Goal: Task Accomplishment & Management: Manage account settings

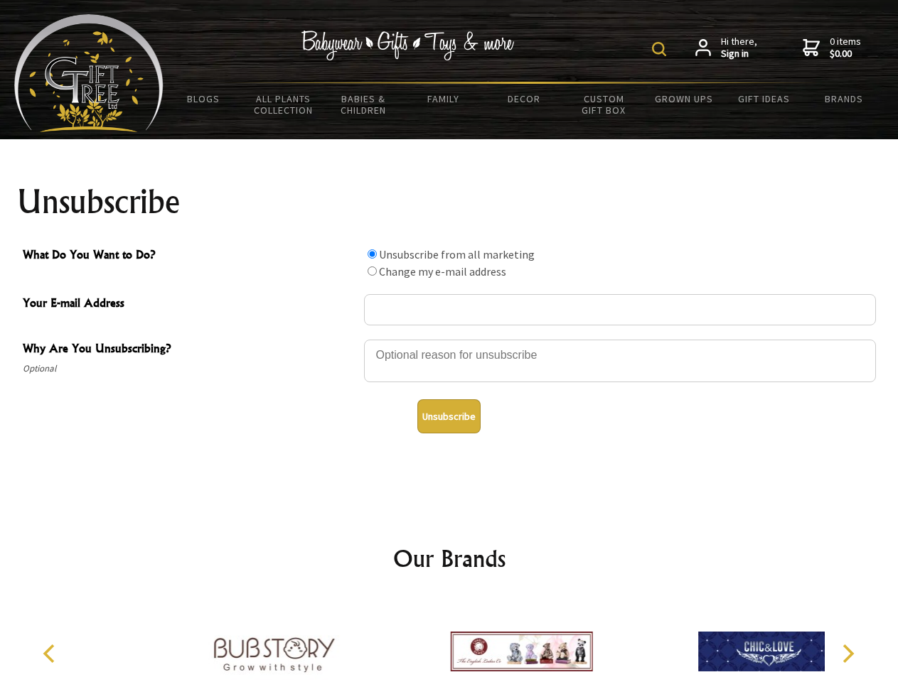
click at [661, 49] on img at bounding box center [659, 49] width 14 height 14
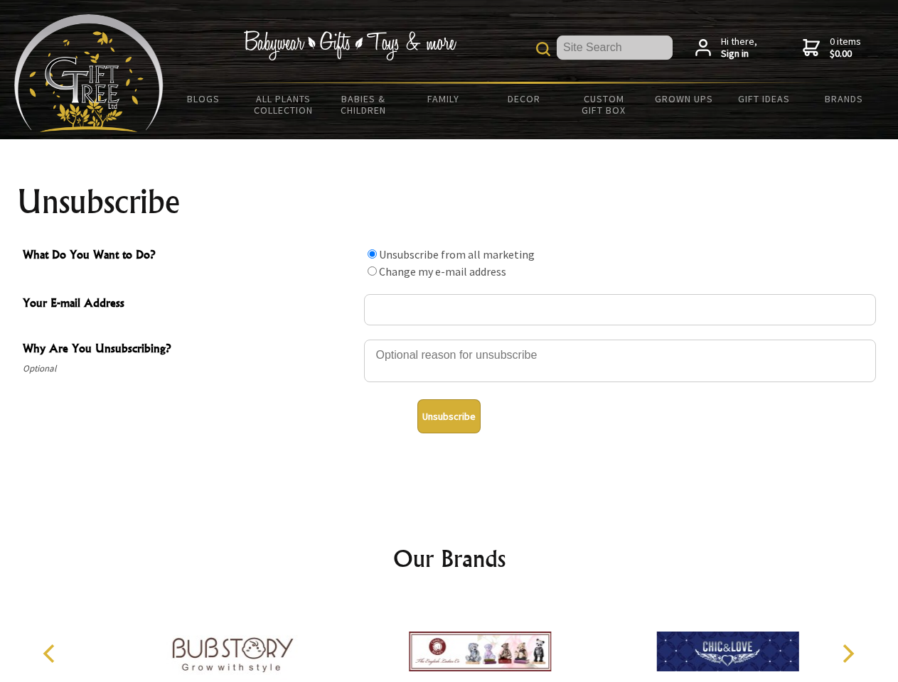
click at [449, 339] on div at bounding box center [620, 363] width 512 height 50
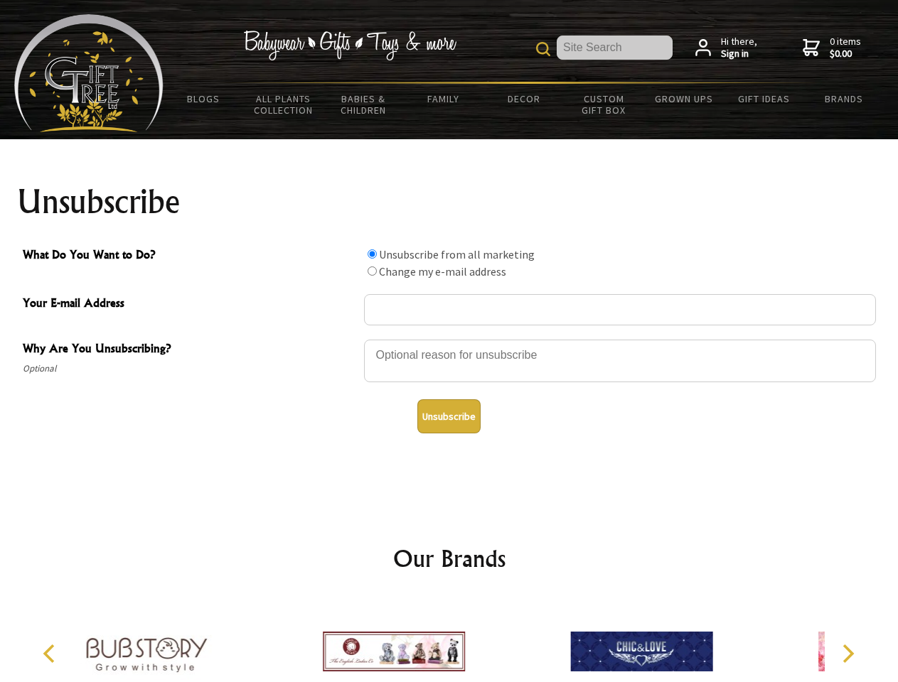
click at [372, 254] on input "What Do You Want to Do?" at bounding box center [372, 254] width 9 height 9
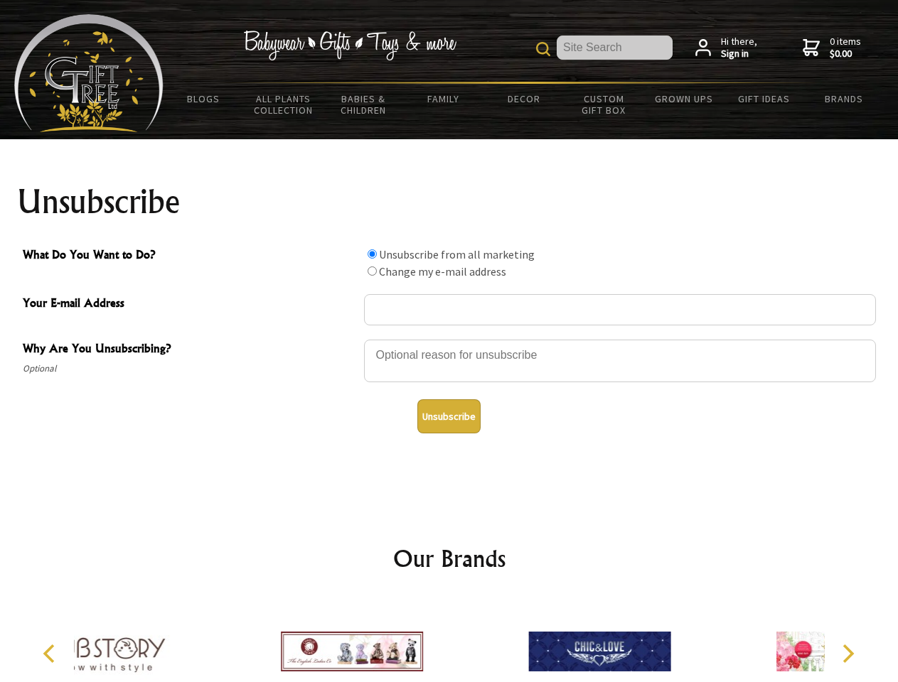
click at [372, 271] on input "What Do You Want to Do?" at bounding box center [372, 271] width 9 height 9
radio input "true"
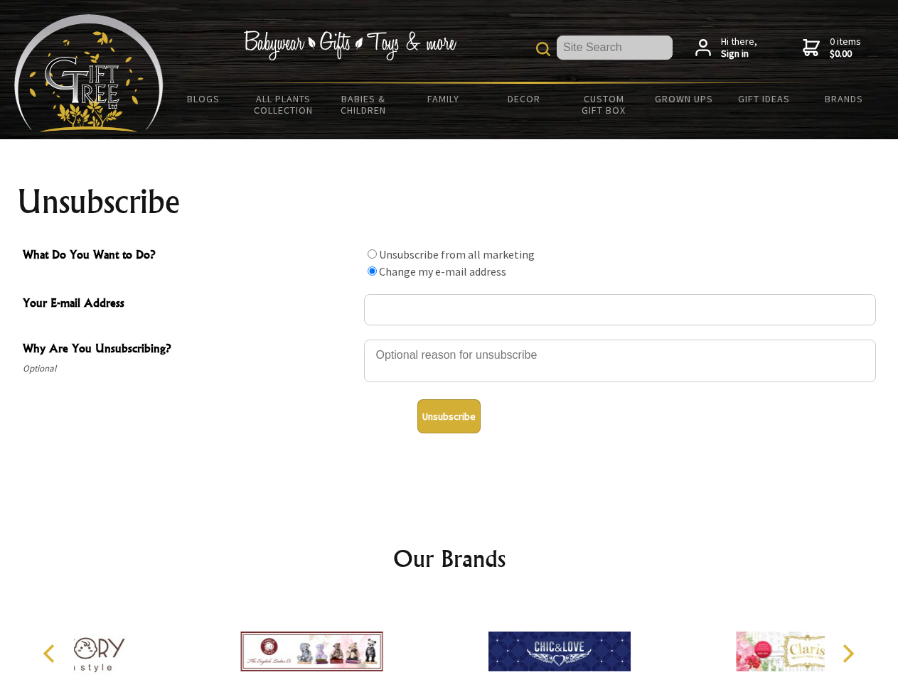
click at [449, 417] on button "Unsubscribe" at bounding box center [448, 416] width 63 height 34
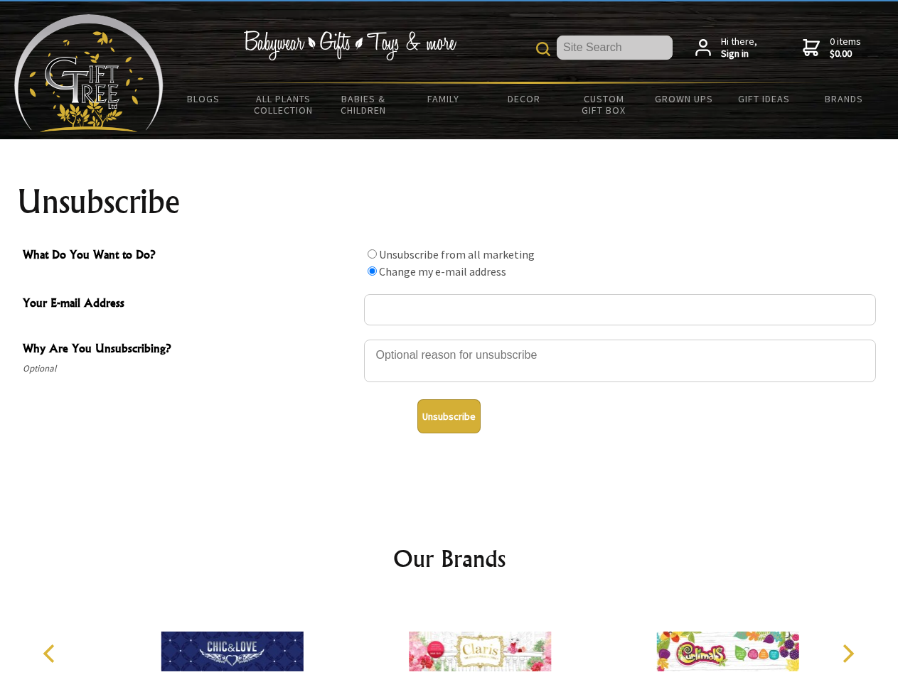
click at [51, 654] on icon "Previous" at bounding box center [50, 654] width 18 height 18
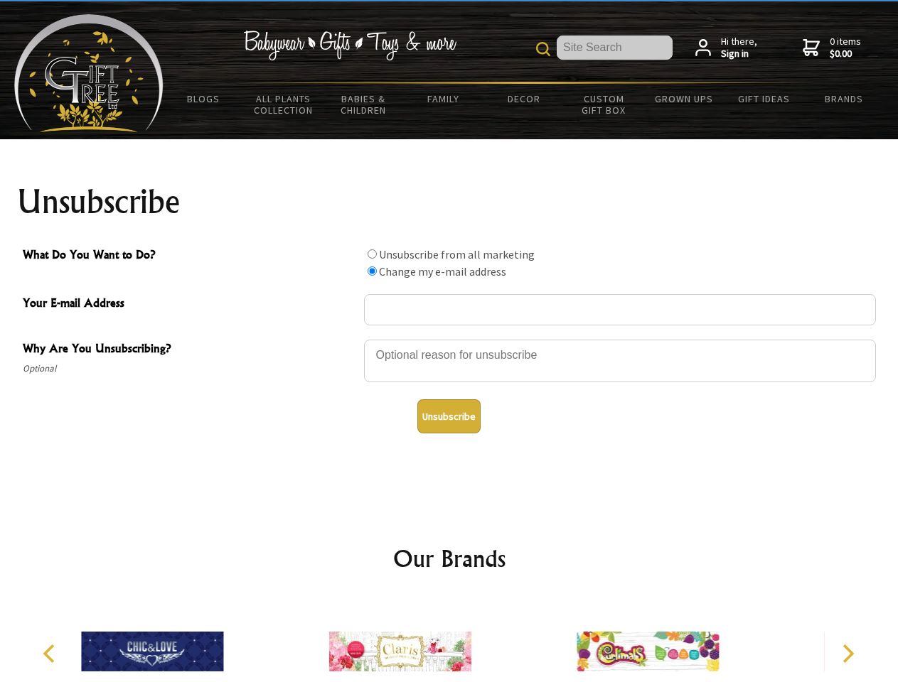
click at [847, 654] on icon "Next" at bounding box center [846, 654] width 18 height 18
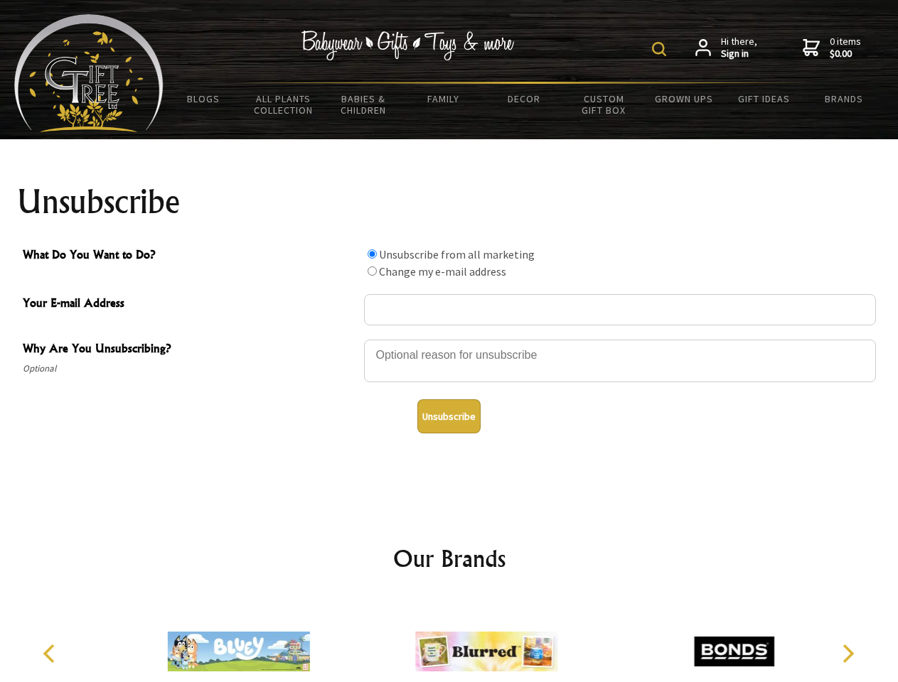
click at [661, 49] on img at bounding box center [659, 49] width 14 height 14
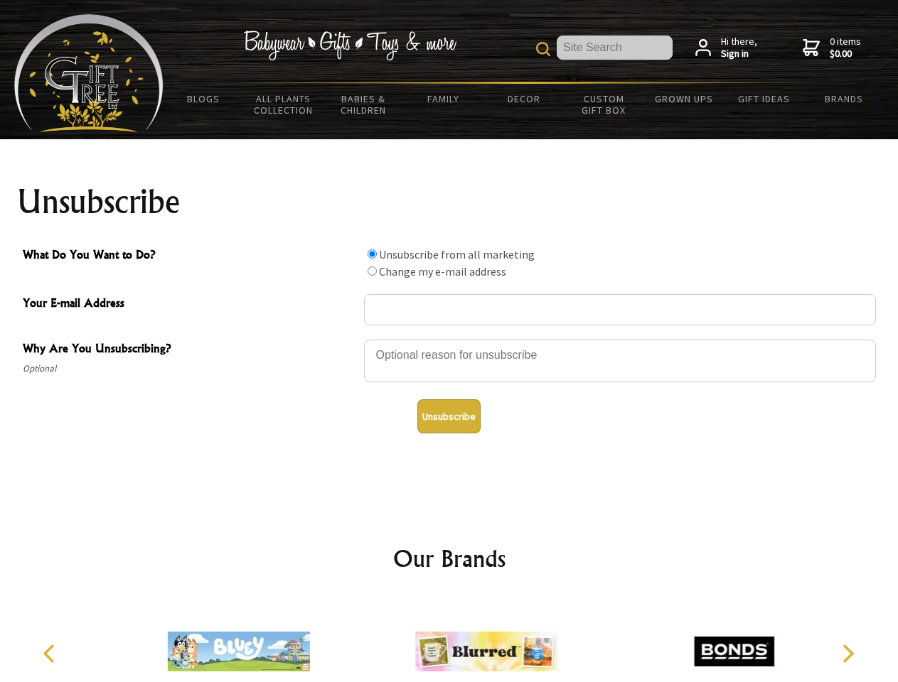
click at [449, 339] on div at bounding box center [620, 363] width 512 height 50
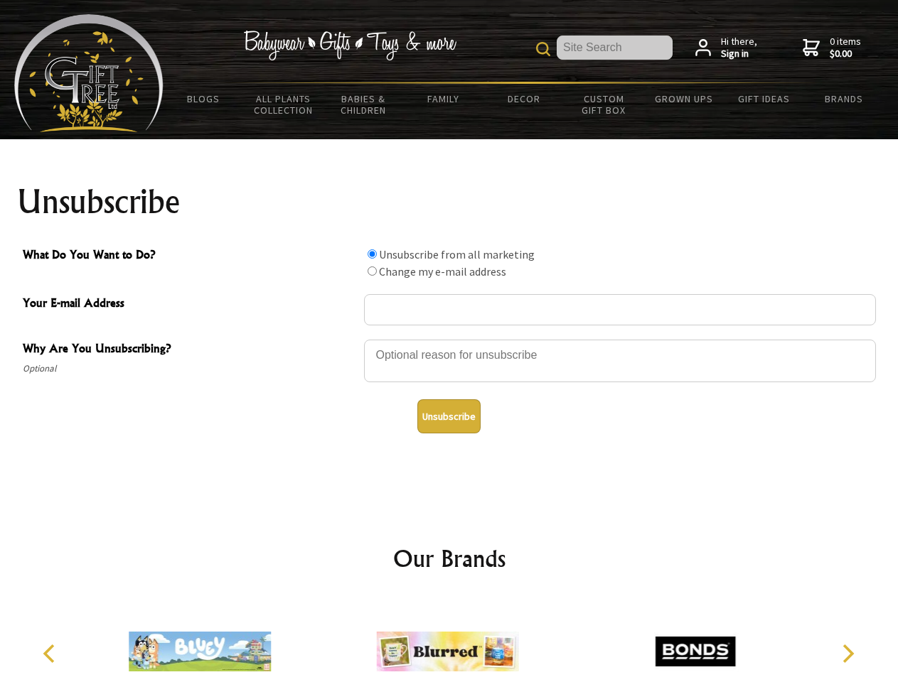
click at [372, 254] on input "What Do You Want to Do?" at bounding box center [372, 254] width 9 height 9
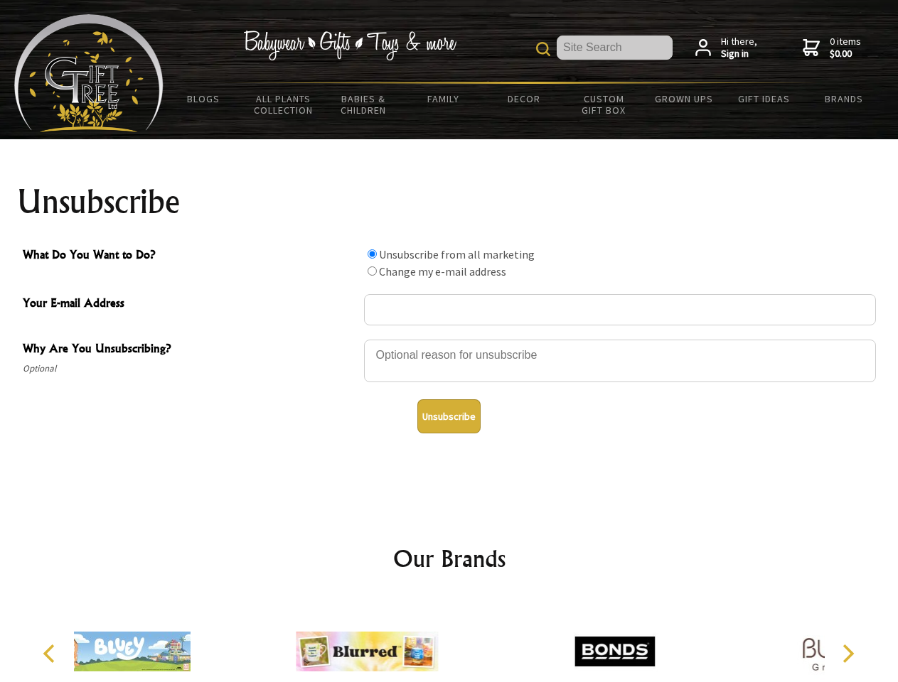
click at [372, 271] on input "What Do You Want to Do?" at bounding box center [372, 271] width 9 height 9
radio input "true"
click at [449, 417] on button "Unsubscribe" at bounding box center [448, 416] width 63 height 34
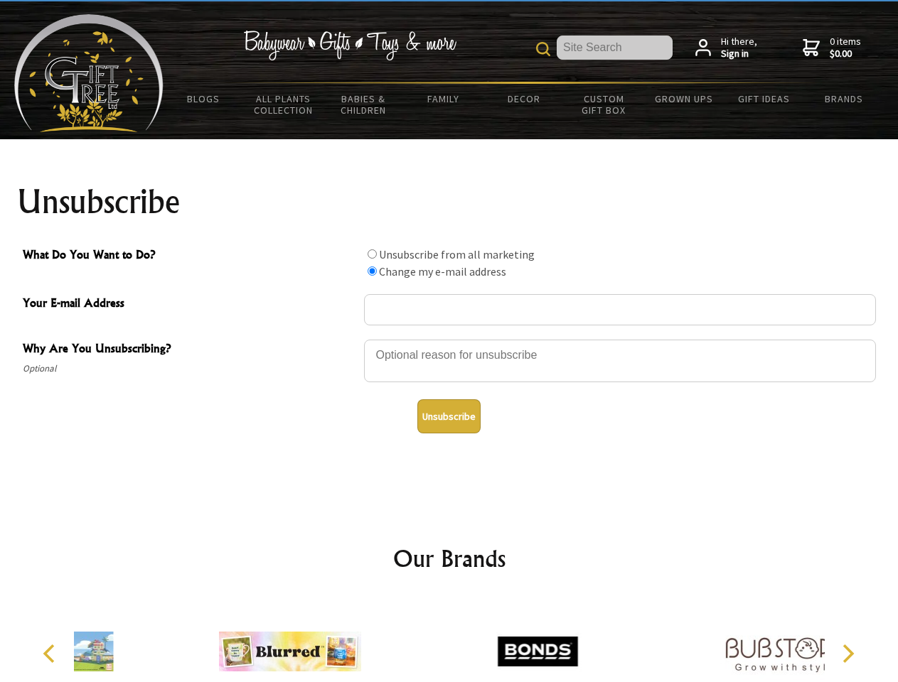
click at [449, 640] on div at bounding box center [537, 654] width 247 height 111
click at [51, 654] on icon "Previous" at bounding box center [50, 654] width 18 height 18
click at [847, 654] on icon "Next" at bounding box center [846, 654] width 18 height 18
